Goal: Transaction & Acquisition: Purchase product/service

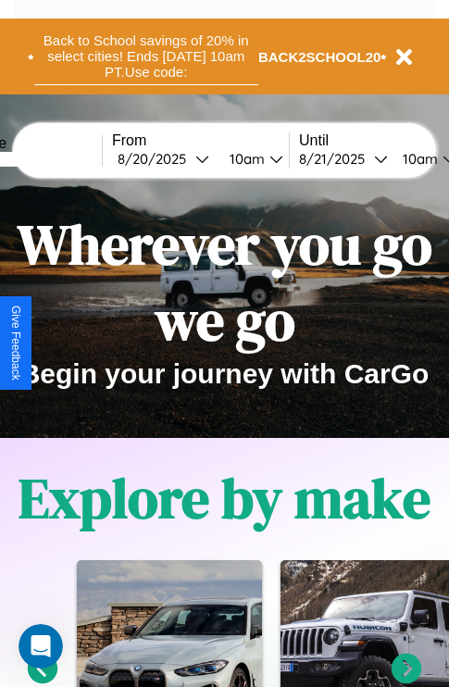
click at [145, 56] on button "Back to School savings of 20% in select cities! Ends 9/1 at 10am PT. Use code:" at bounding box center [146, 56] width 224 height 57
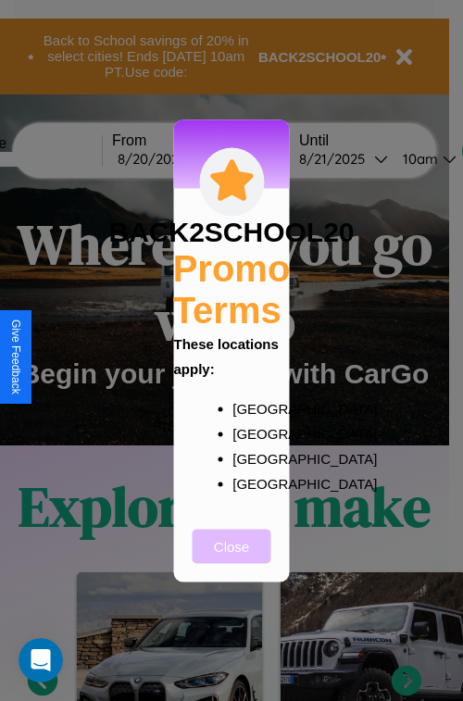
click at [231, 558] on button "Close" at bounding box center [232, 546] width 79 height 34
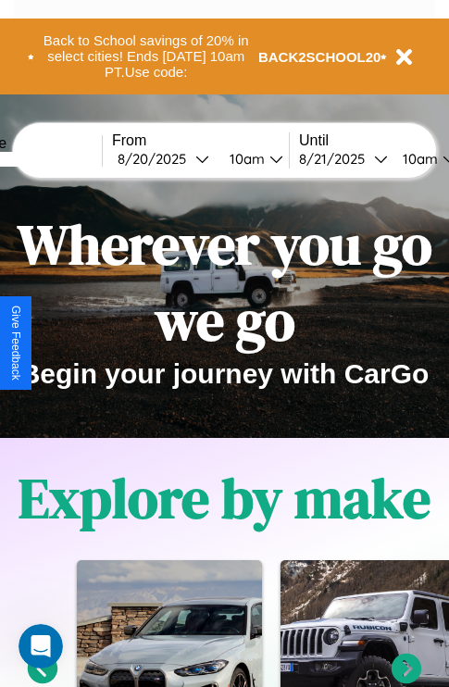
click at [61, 158] on input "text" at bounding box center [32, 159] width 139 height 15
type input "********"
click at [185, 158] on div "8 / 20 / 2025" at bounding box center [157, 159] width 78 height 18
select select "*"
select select "****"
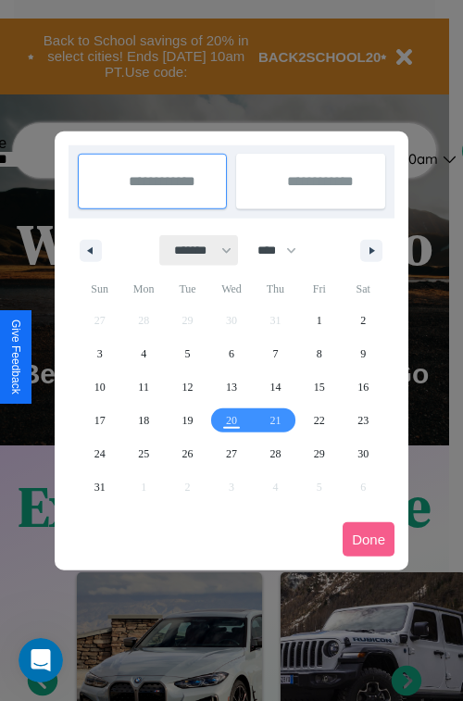
click at [194, 250] on select "******* ******** ***** ***** *** **** **** ****** ********* ******* ******** **…" at bounding box center [199, 250] width 79 height 31
select select "*"
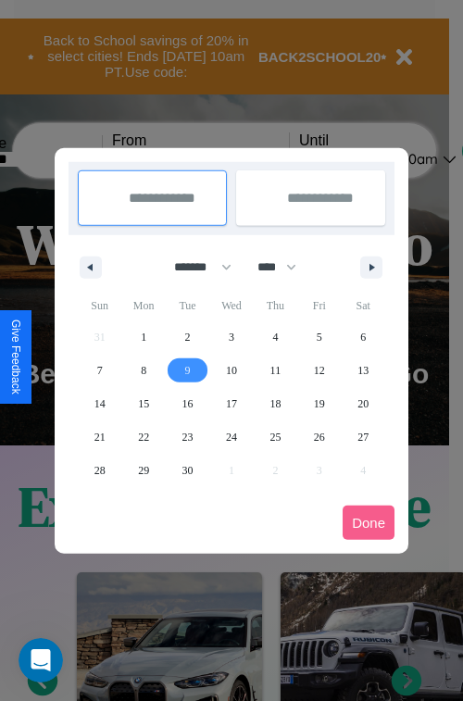
click at [187, 369] on span "9" at bounding box center [188, 370] width 6 height 33
type input "**********"
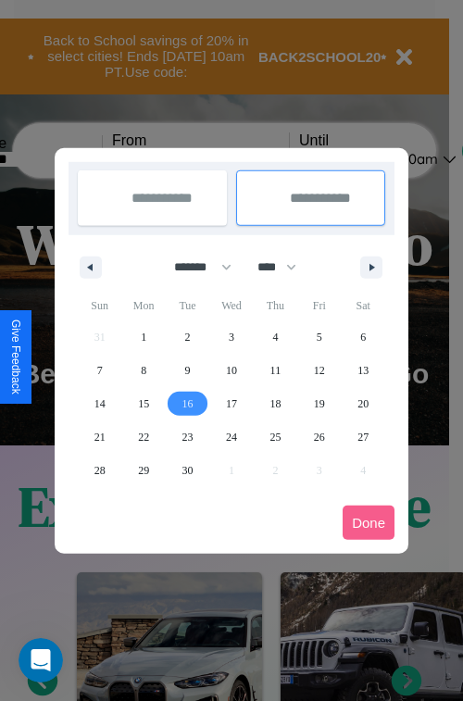
click at [187, 403] on span "16" at bounding box center [187, 403] width 11 height 33
type input "**********"
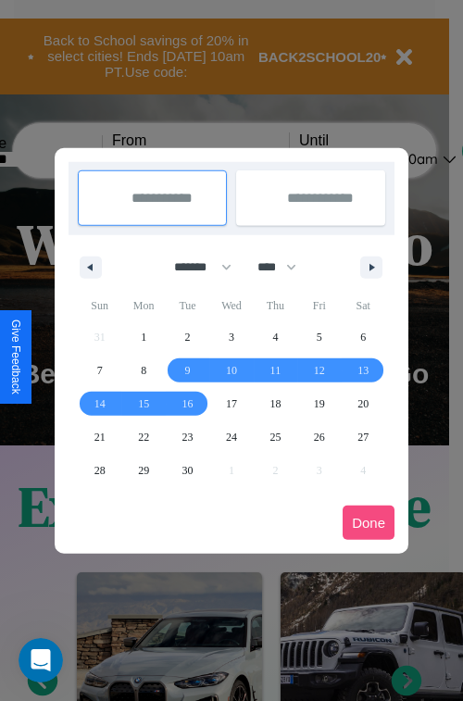
click at [369, 522] on button "Done" at bounding box center [369, 523] width 52 height 34
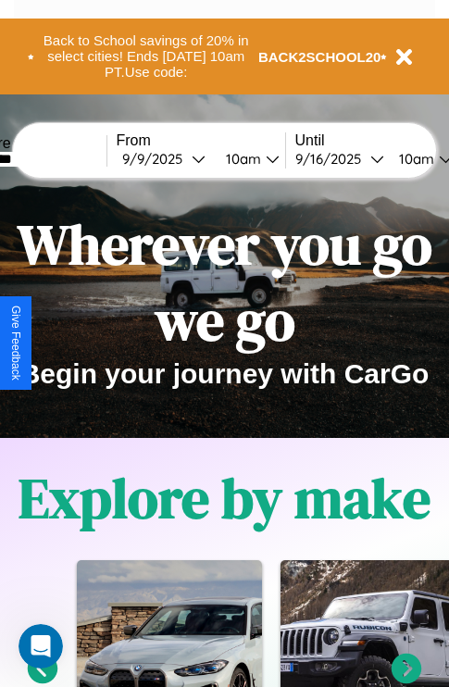
scroll to position [0, 66]
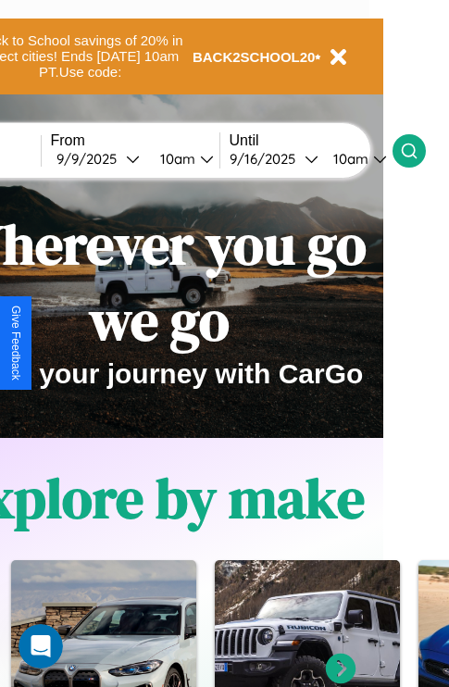
click at [419, 150] on icon at bounding box center [409, 151] width 19 height 19
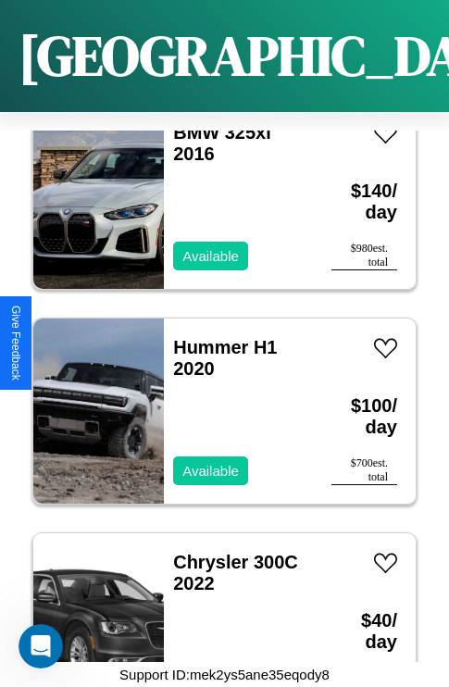
scroll to position [8877, 0]
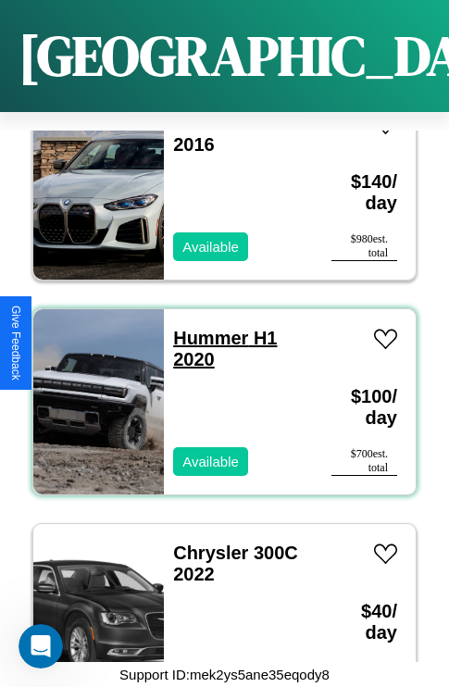
click at [205, 328] on link "Hummer H1 2020" at bounding box center [225, 349] width 104 height 42
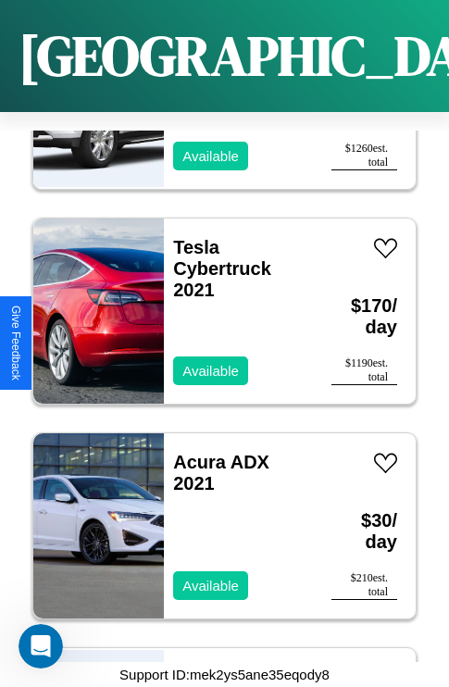
scroll to position [9951, 0]
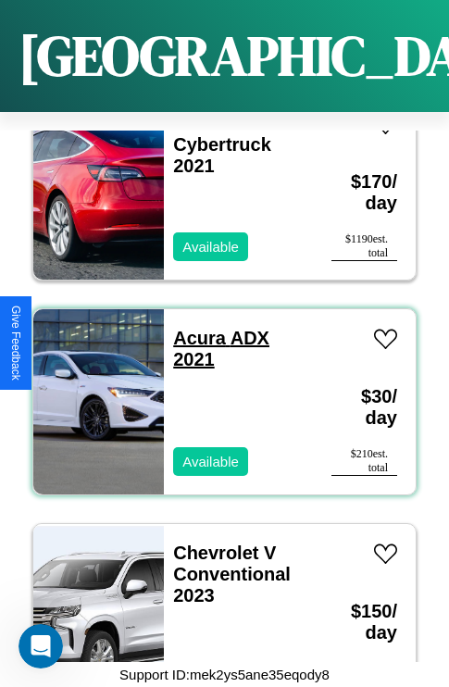
click at [194, 328] on link "Acura ADX 2021" at bounding box center [221, 349] width 96 height 42
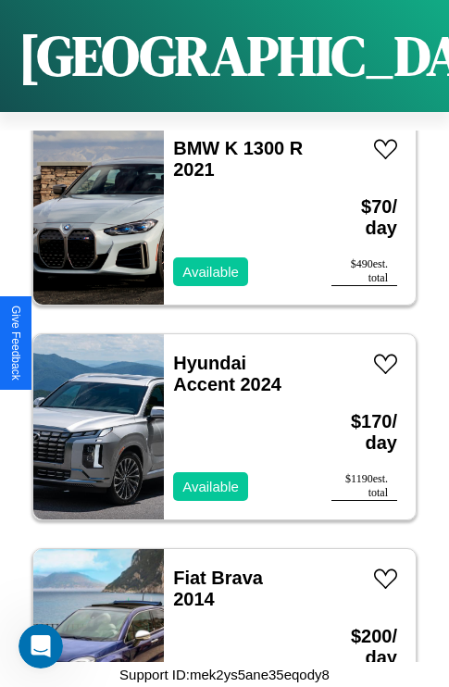
scroll to position [32935, 0]
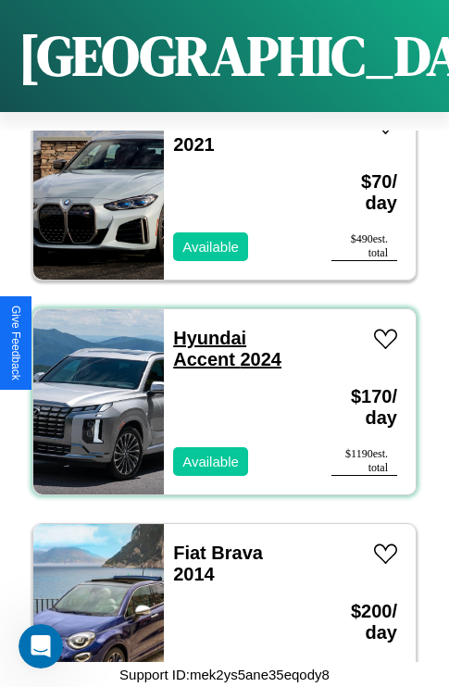
click at [204, 328] on link "Hyundai Accent 2024" at bounding box center [227, 349] width 108 height 42
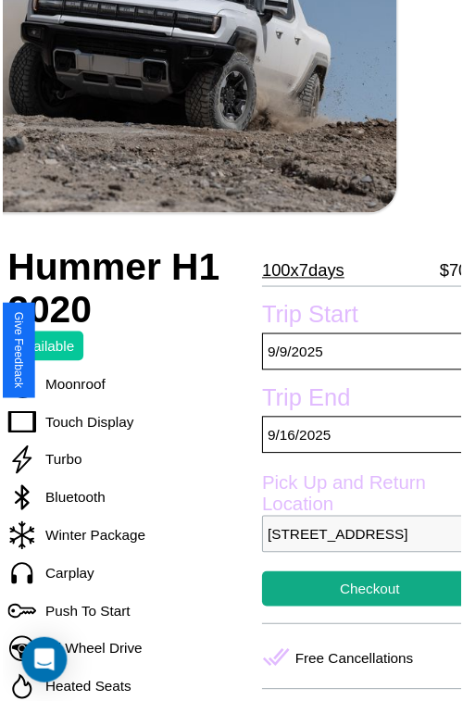
scroll to position [204, 63]
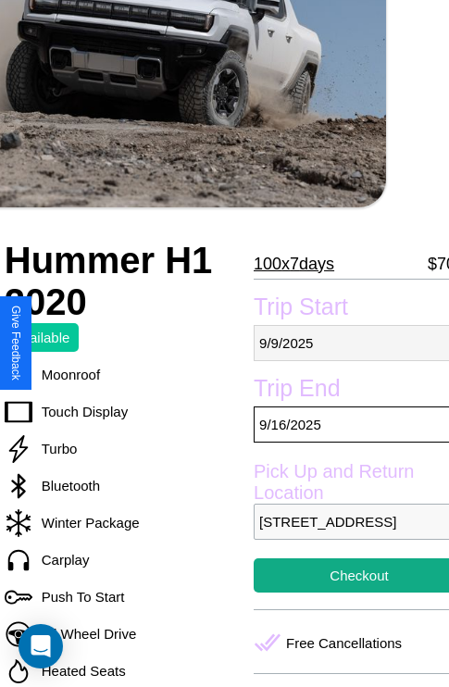
click at [344, 343] on p "[DATE]" at bounding box center [359, 343] width 211 height 36
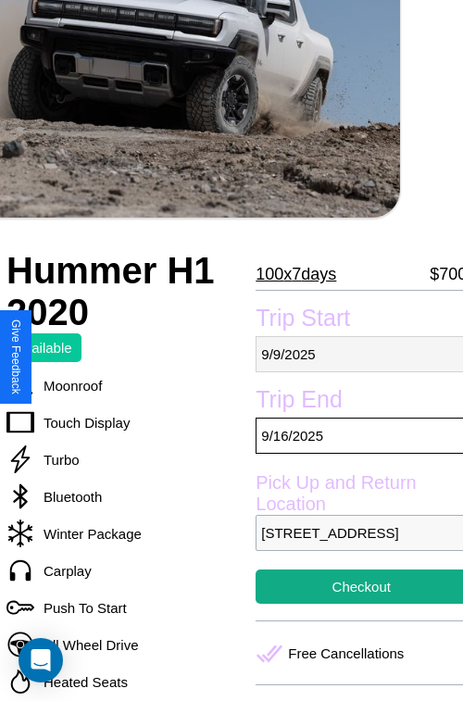
select select "*"
select select "****"
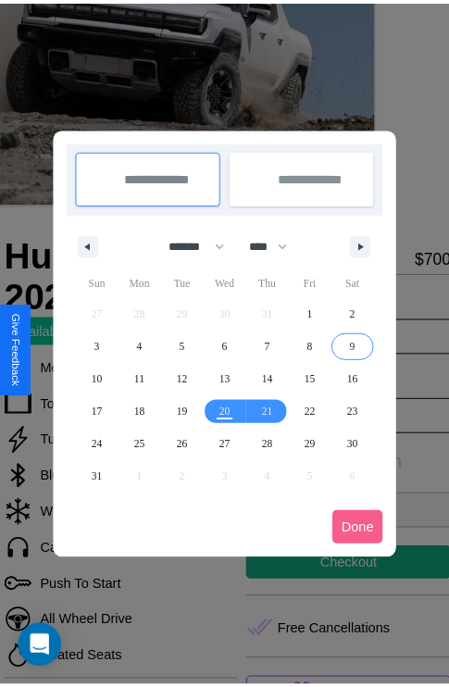
scroll to position [0, 63]
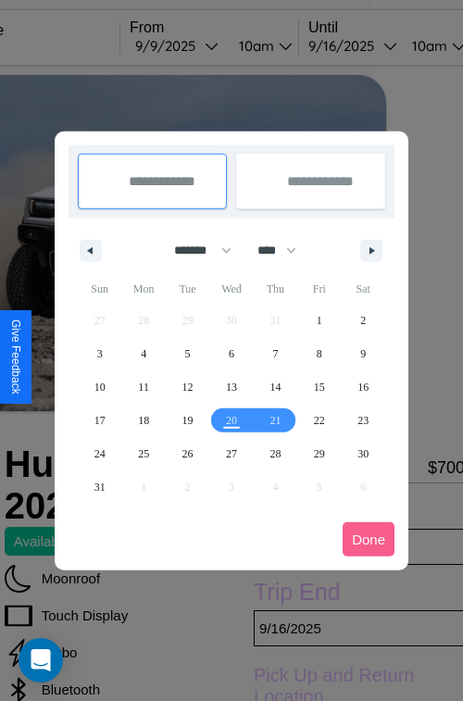
click at [203, 45] on div at bounding box center [231, 350] width 463 height 701
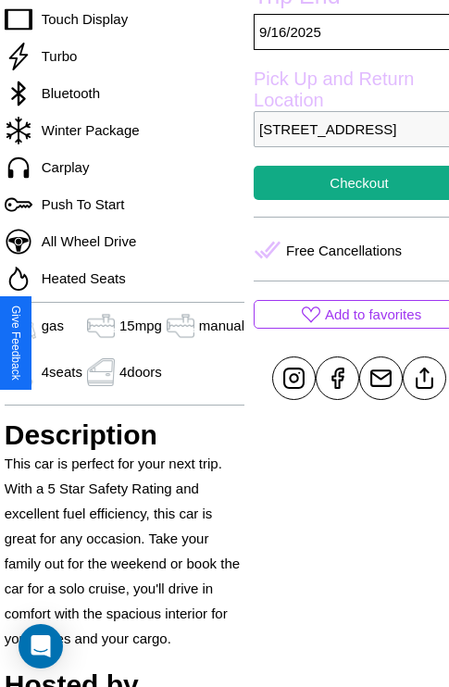
scroll to position [656, 63]
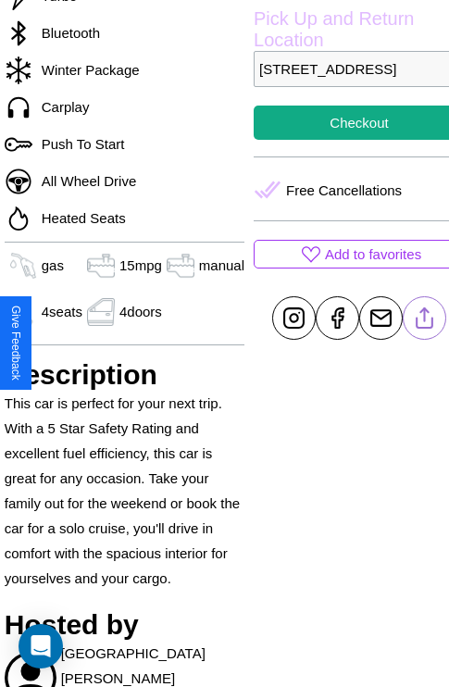
click at [425, 321] on line at bounding box center [425, 314] width 0 height 13
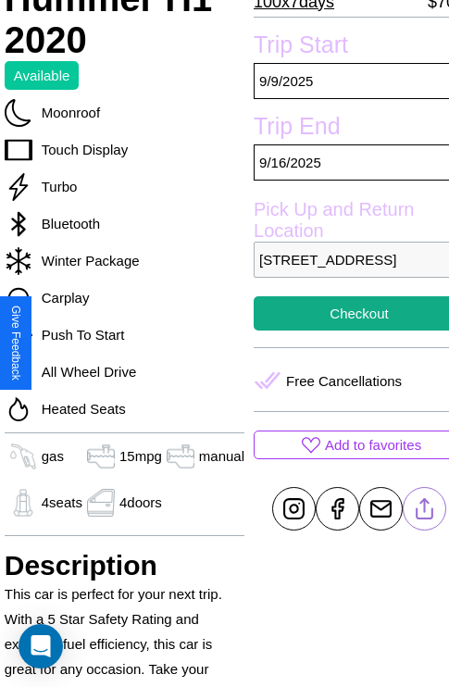
scroll to position [461, 63]
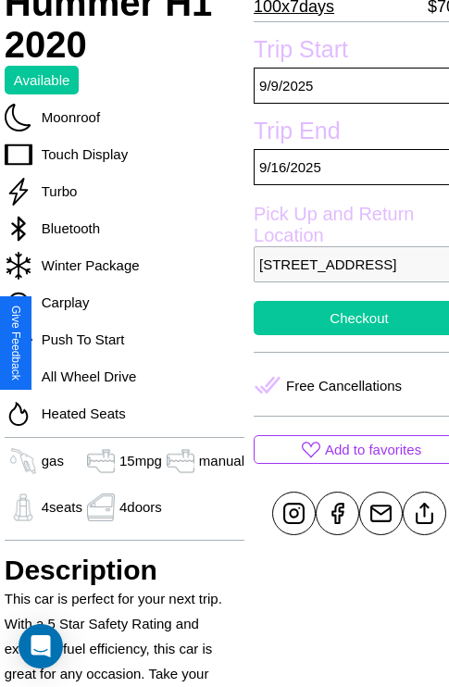
click at [344, 335] on button "Checkout" at bounding box center [359, 318] width 211 height 34
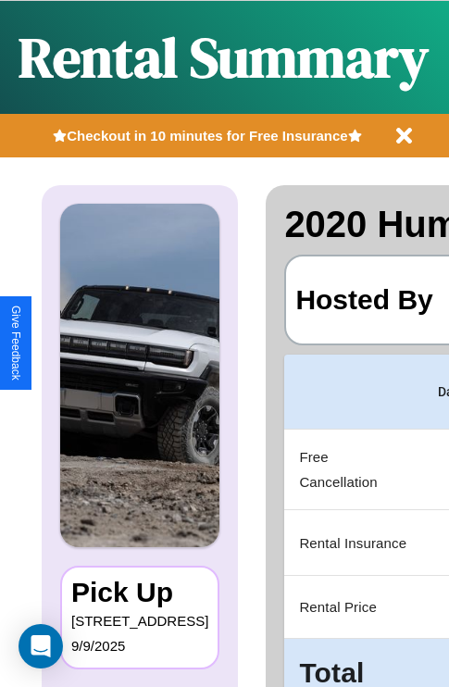
scroll to position [0, 360]
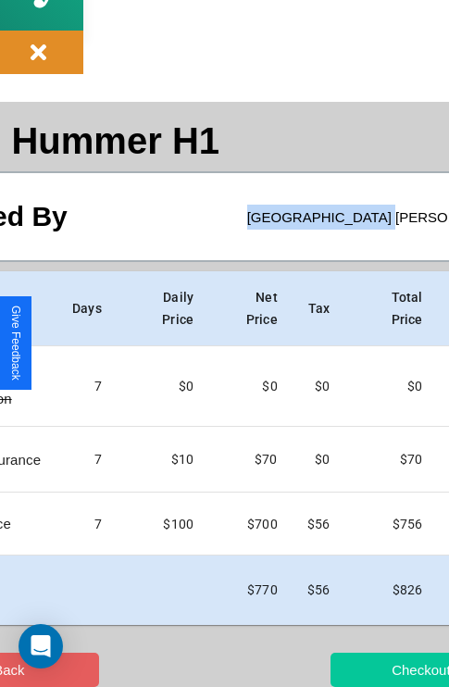
click at [358, 669] on button "Checkout" at bounding box center [421, 670] width 181 height 34
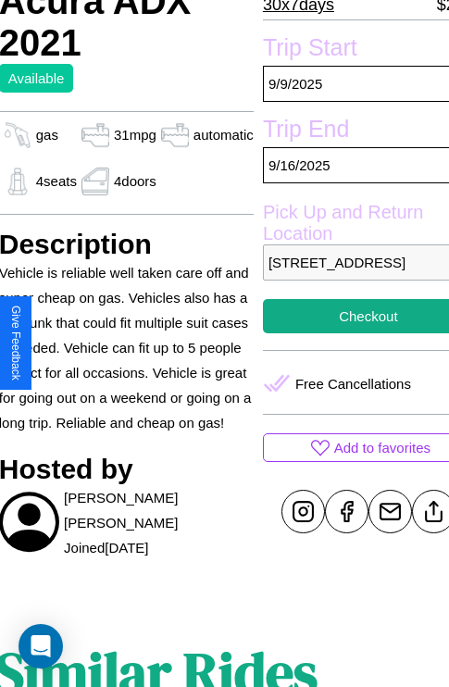
scroll to position [425, 78]
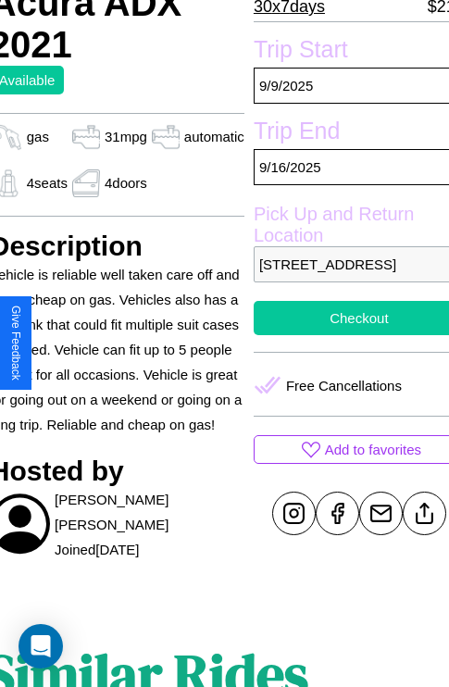
click at [344, 335] on button "Checkout" at bounding box center [359, 318] width 211 height 34
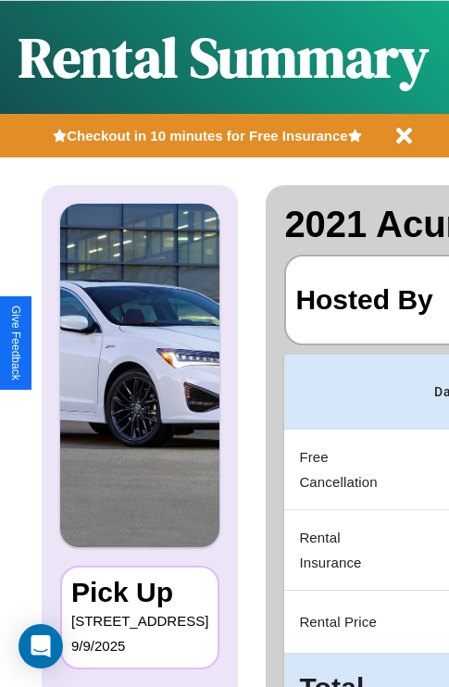
scroll to position [0, 360]
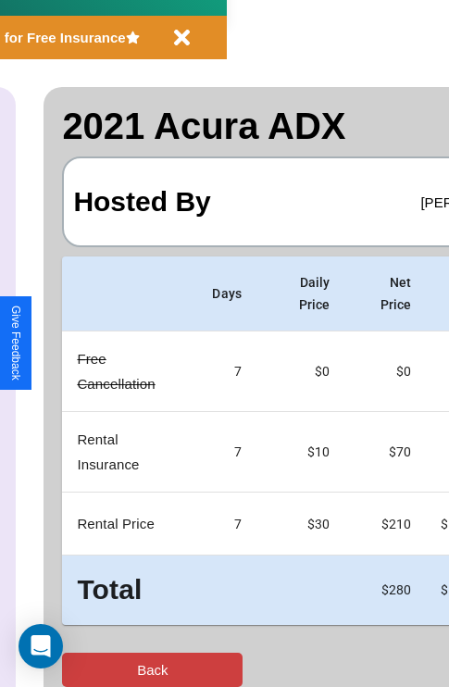
click at [90, 669] on button "Back" at bounding box center [152, 670] width 181 height 34
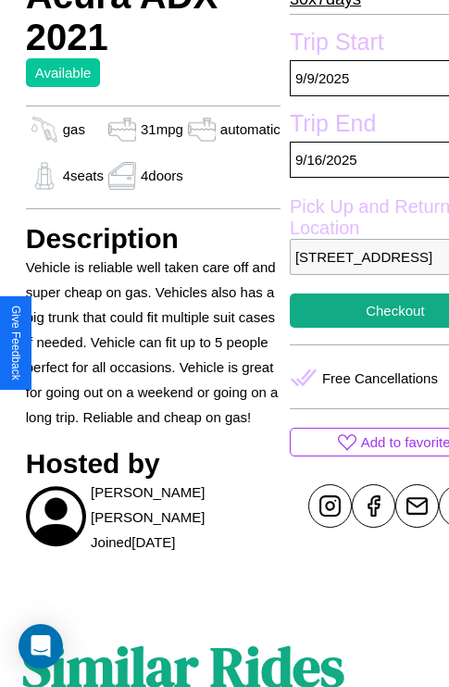
scroll to position [620, 59]
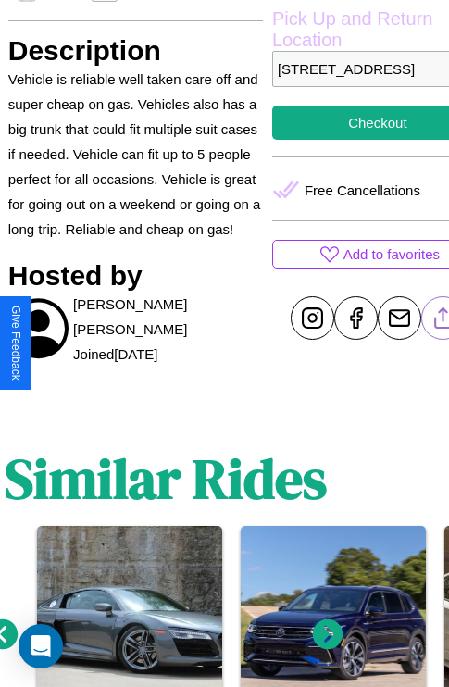
click at [443, 321] on line at bounding box center [443, 314] width 0 height 13
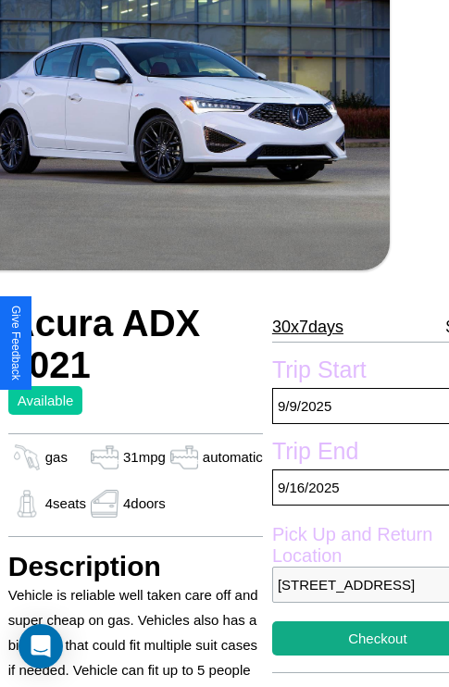
scroll to position [88, 59]
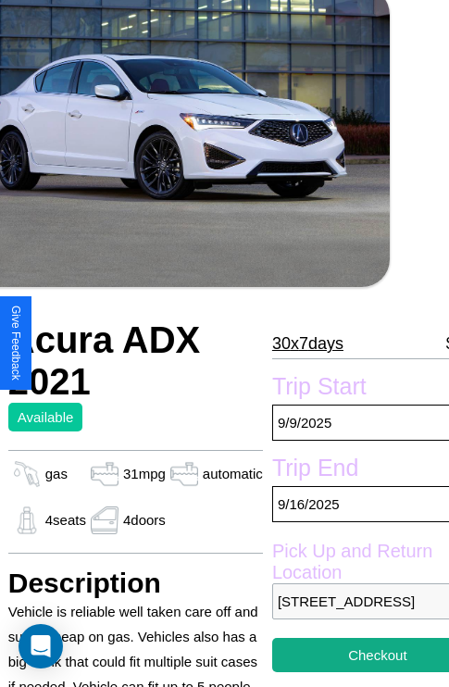
click at [299, 344] on p "30 x 7 days" at bounding box center [307, 344] width 71 height 30
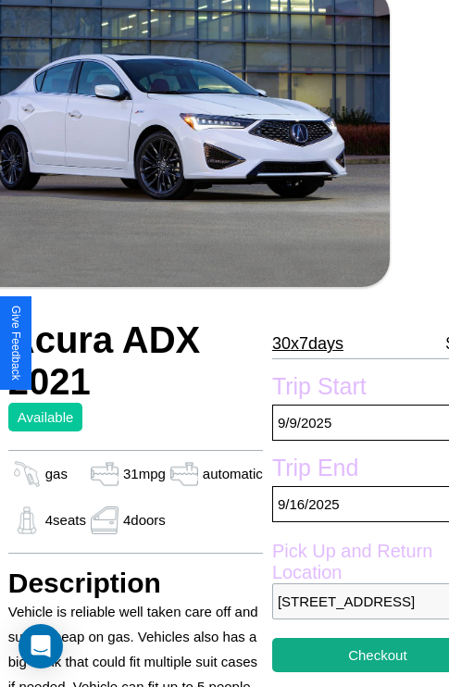
click at [299, 344] on p "30 x 7 days" at bounding box center [307, 344] width 71 height 30
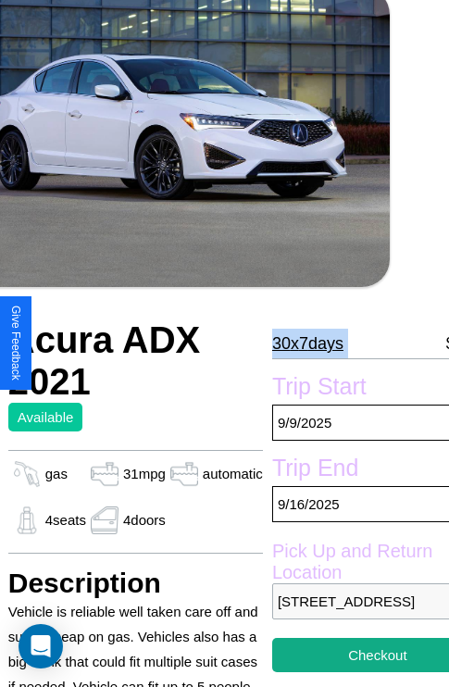
click at [299, 344] on p "30 x 7 days" at bounding box center [307, 344] width 71 height 30
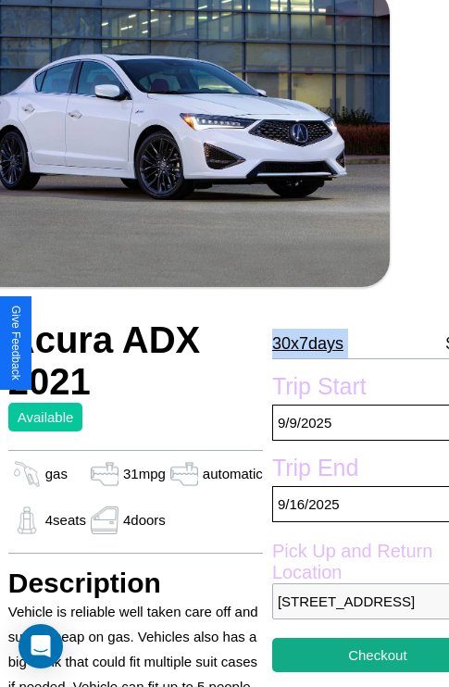
click at [299, 344] on p "30 x 7 days" at bounding box center [307, 344] width 71 height 30
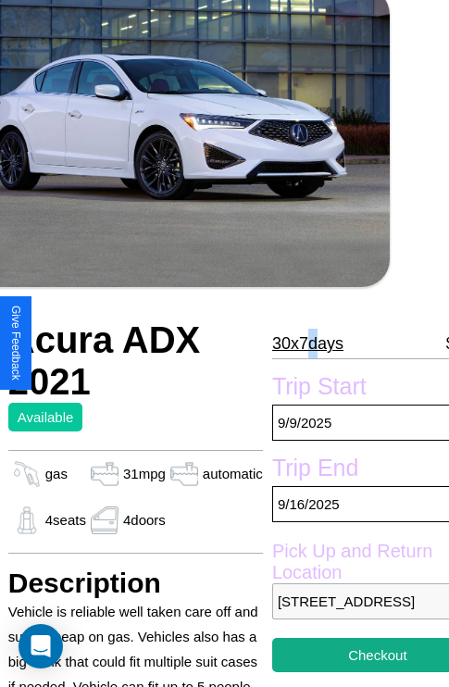
click at [299, 344] on p "30 x 7 days" at bounding box center [307, 344] width 71 height 30
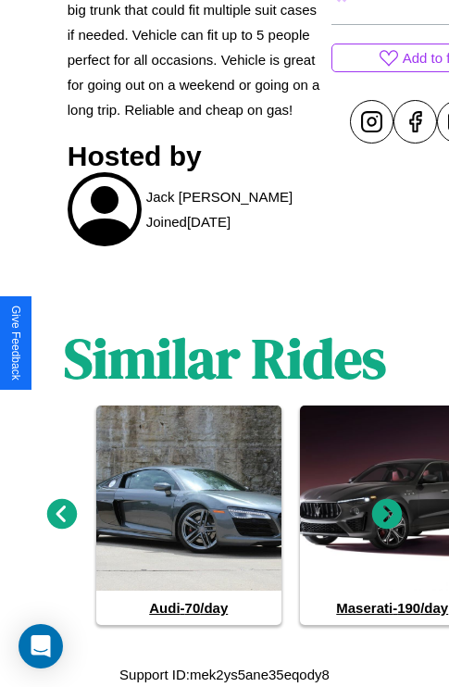
scroll to position [868, 0]
click at [61, 515] on icon at bounding box center [62, 513] width 31 height 31
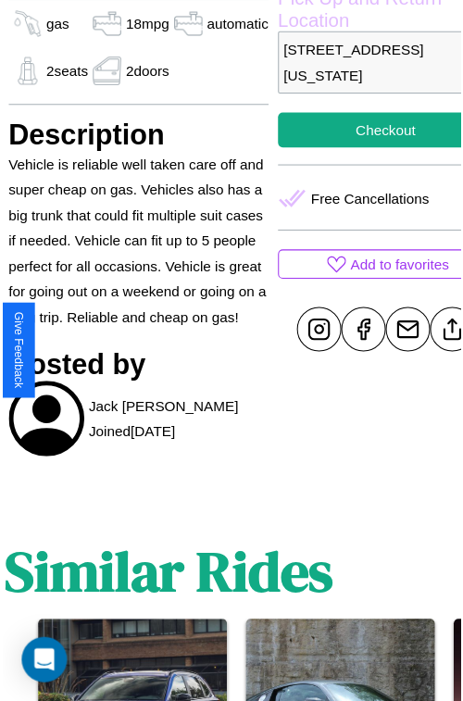
scroll to position [583, 78]
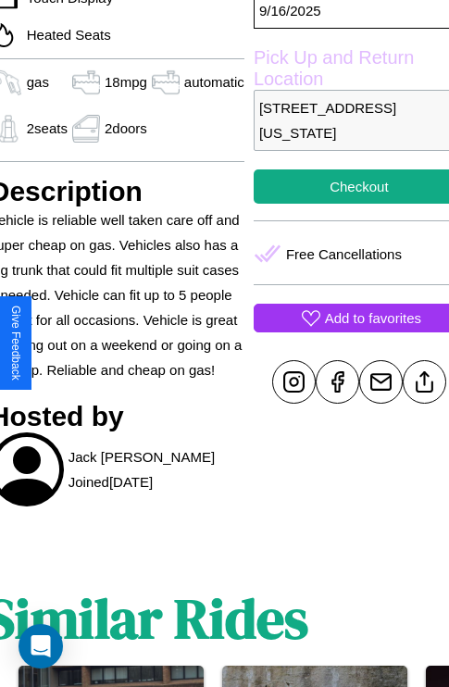
click at [344, 331] on p "Add to favorites" at bounding box center [373, 318] width 96 height 25
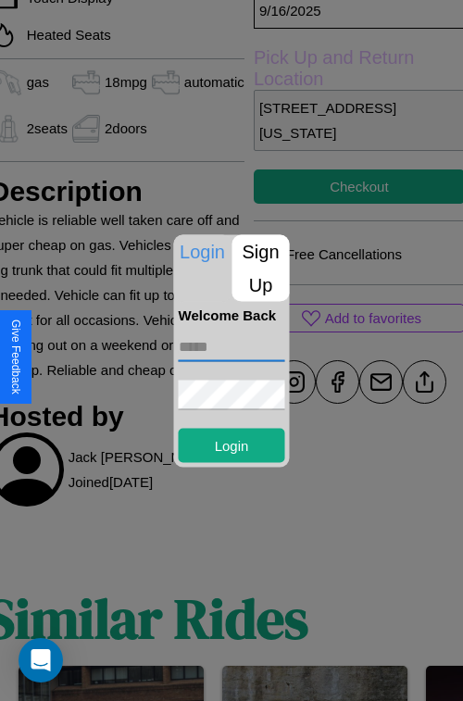
click at [231, 346] on input "text" at bounding box center [232, 346] width 106 height 30
type input "**********"
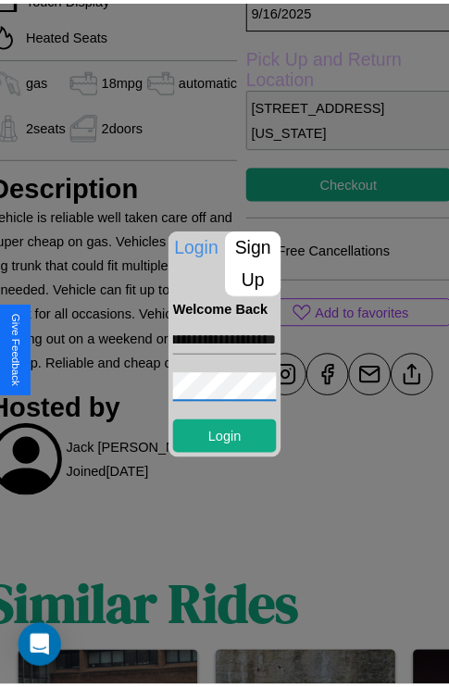
scroll to position [0, 0]
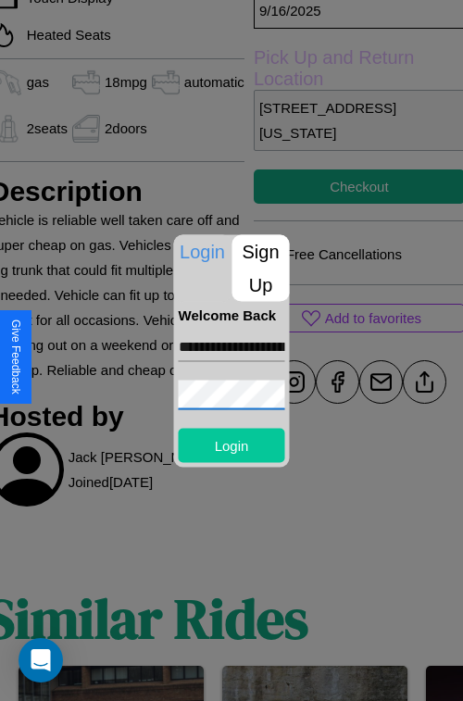
click at [231, 444] on button "Login" at bounding box center [232, 445] width 106 height 34
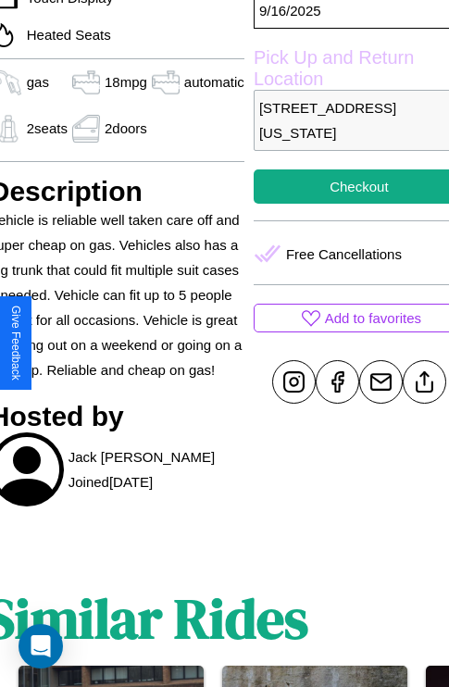
scroll to position [583, 78]
